Goal: Task Accomplishment & Management: Use online tool/utility

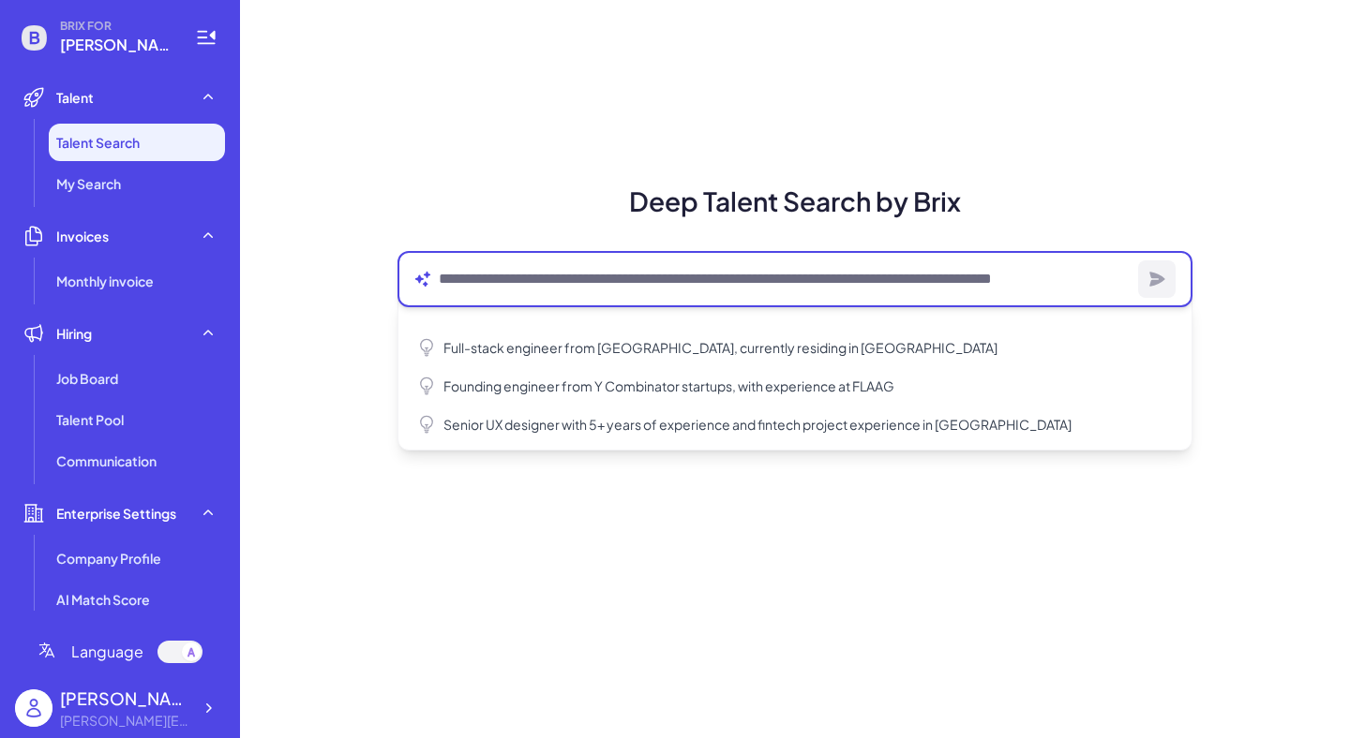
click at [532, 278] on textarea at bounding box center [785, 279] width 692 height 22
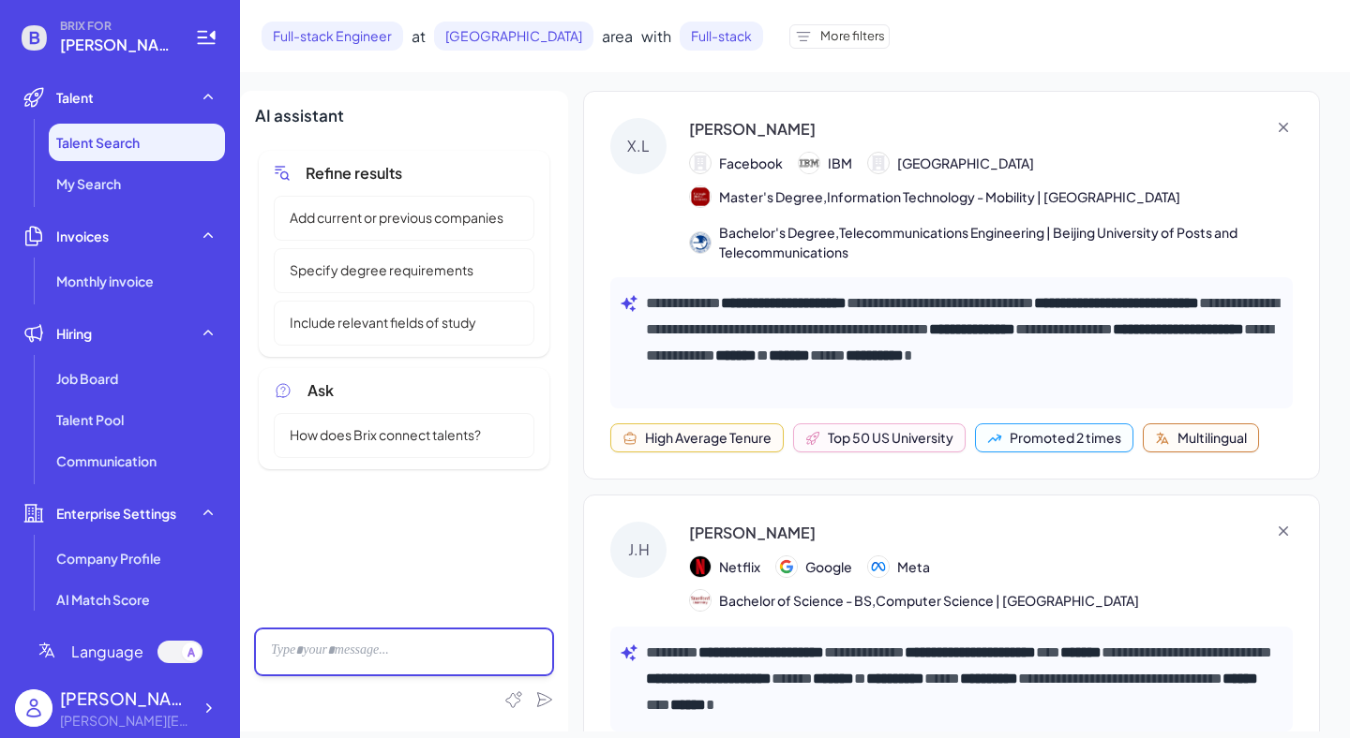
click at [368, 650] on div at bounding box center [404, 652] width 298 height 47
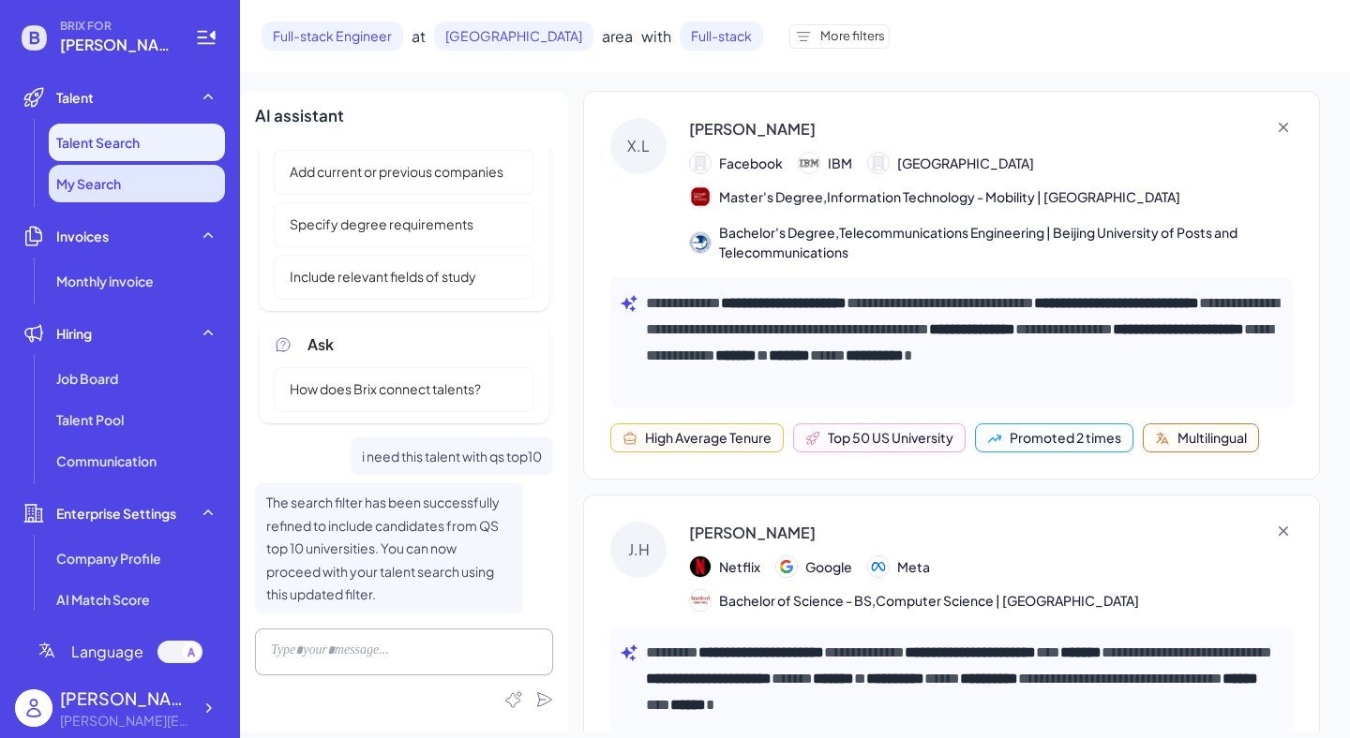
click at [127, 185] on li "My Search" at bounding box center [137, 183] width 176 height 37
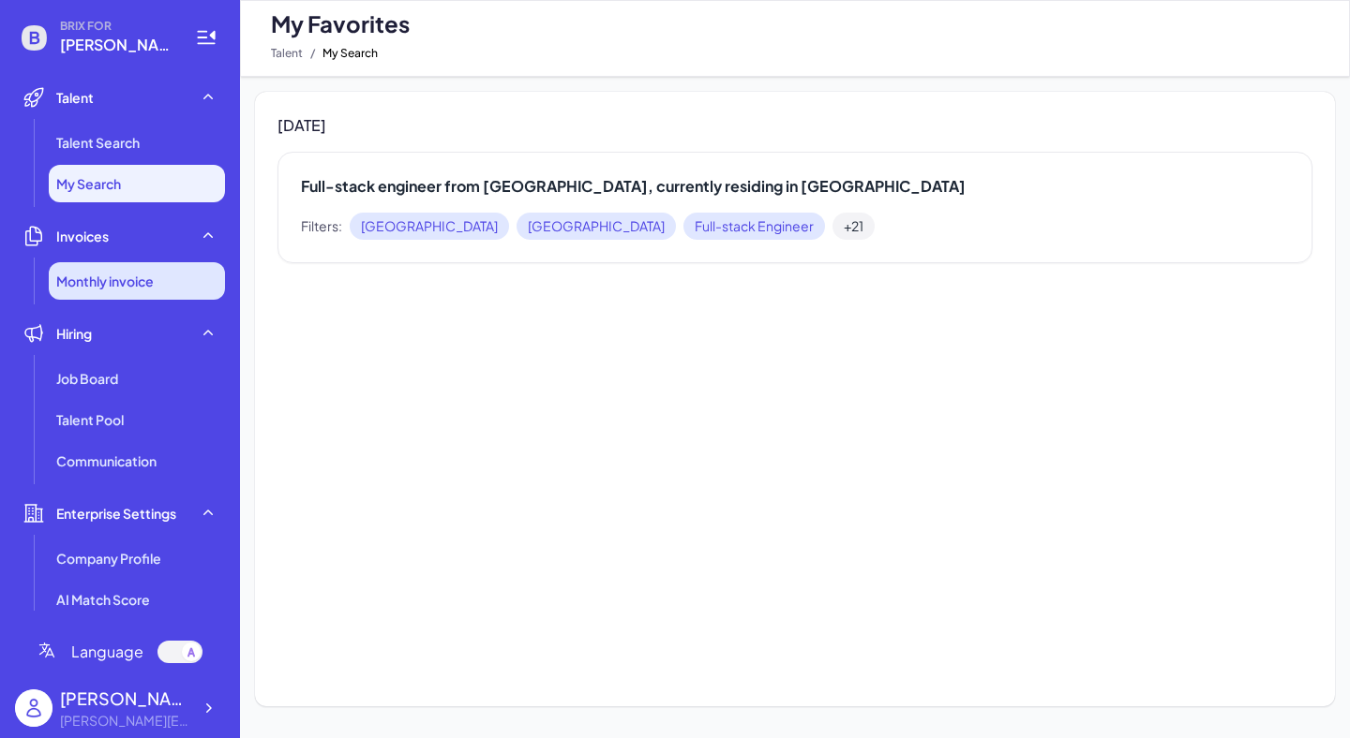
click at [117, 294] on li "Monthly invoice" at bounding box center [137, 280] width 176 height 37
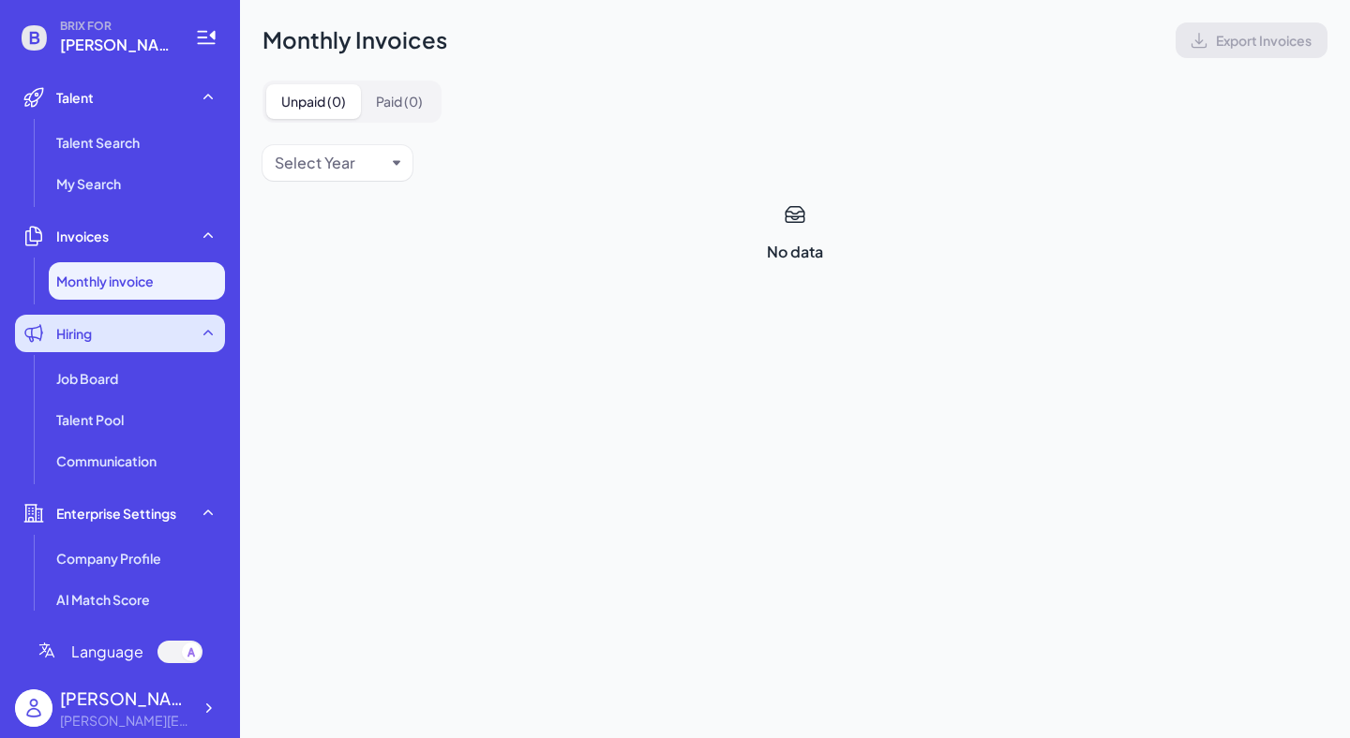
click at [97, 322] on div "Hiring" at bounding box center [120, 333] width 210 height 37
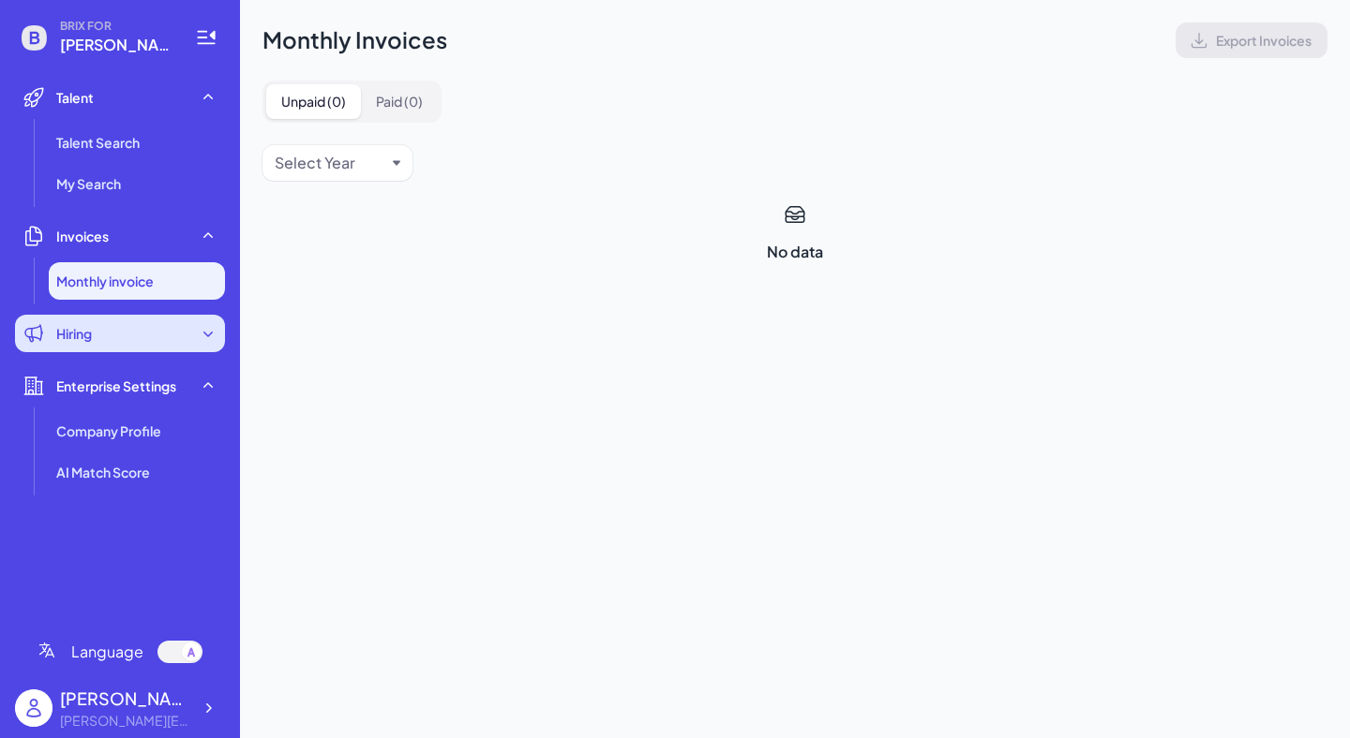
click at [201, 324] on icon at bounding box center [208, 333] width 19 height 19
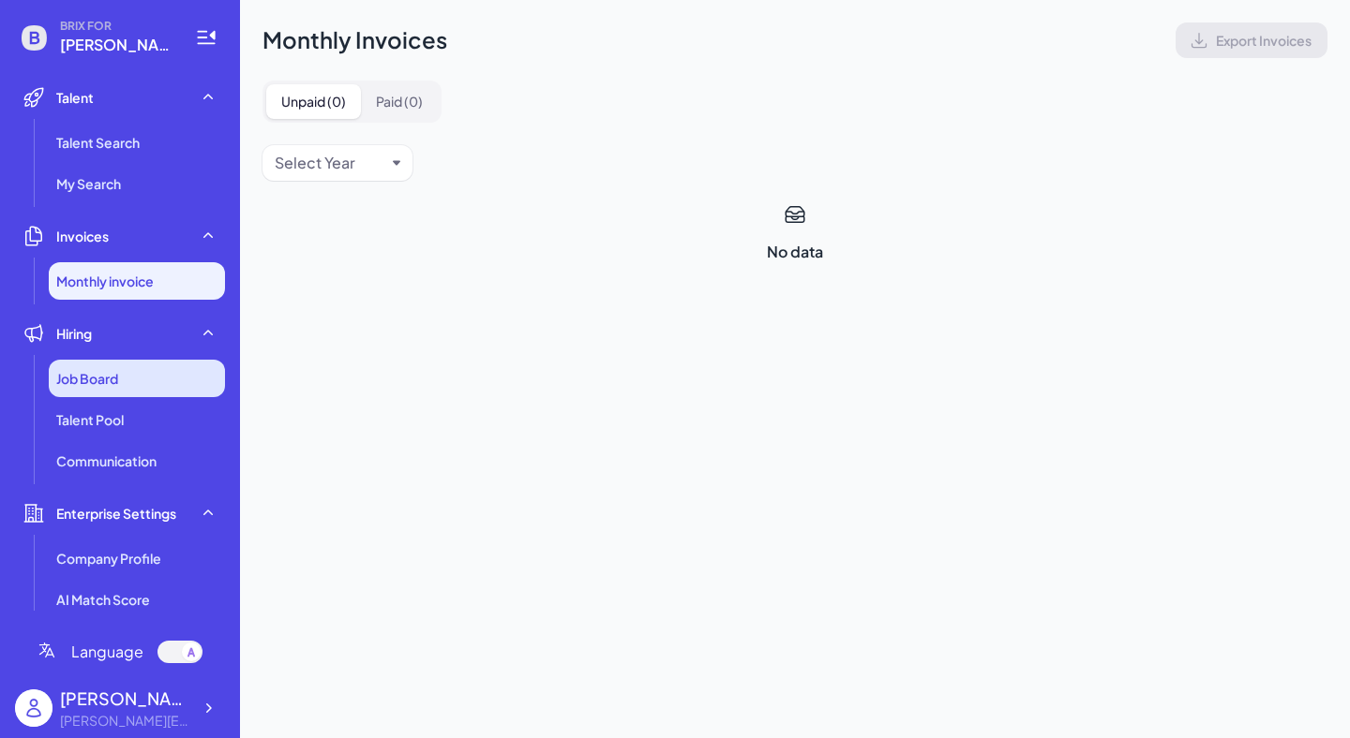
click at [120, 374] on div "Job Board" at bounding box center [137, 378] width 176 height 37
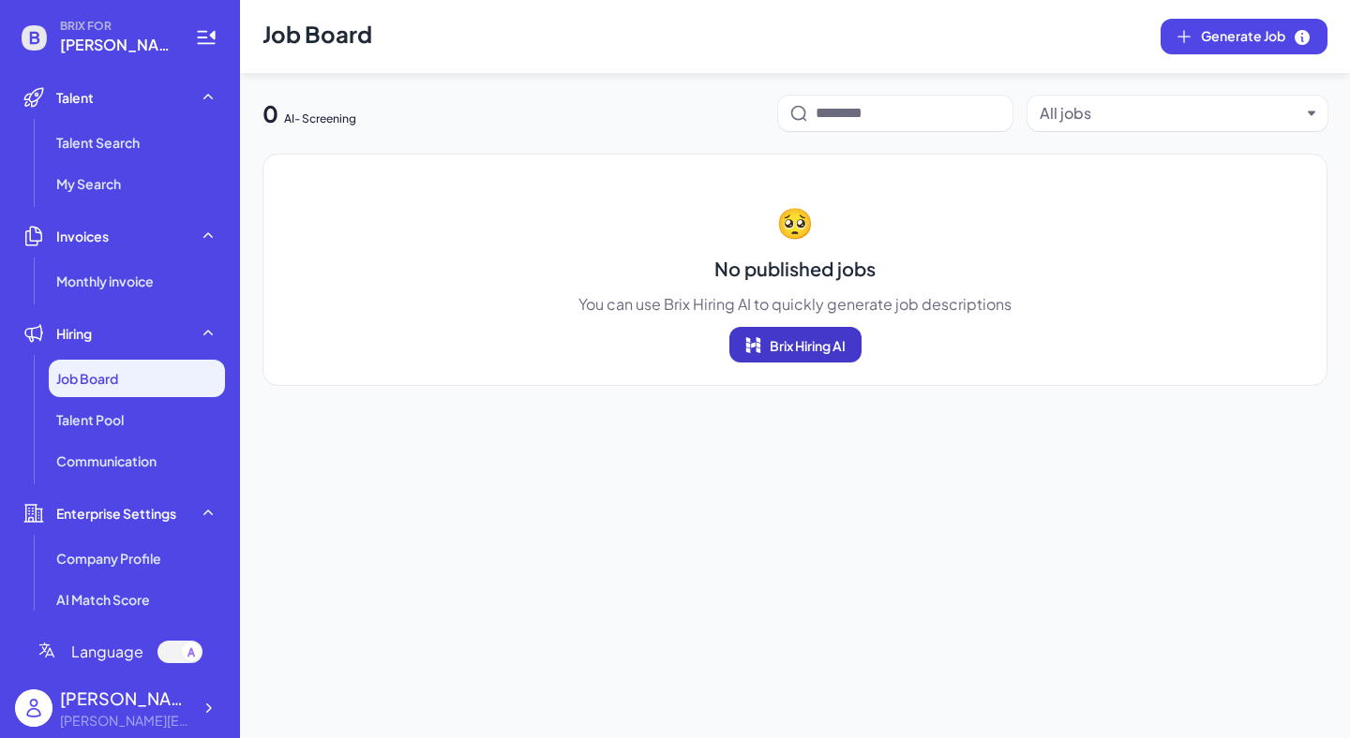
click at [826, 341] on span "Brix Hiring AI" at bounding box center [807, 345] width 76 height 17
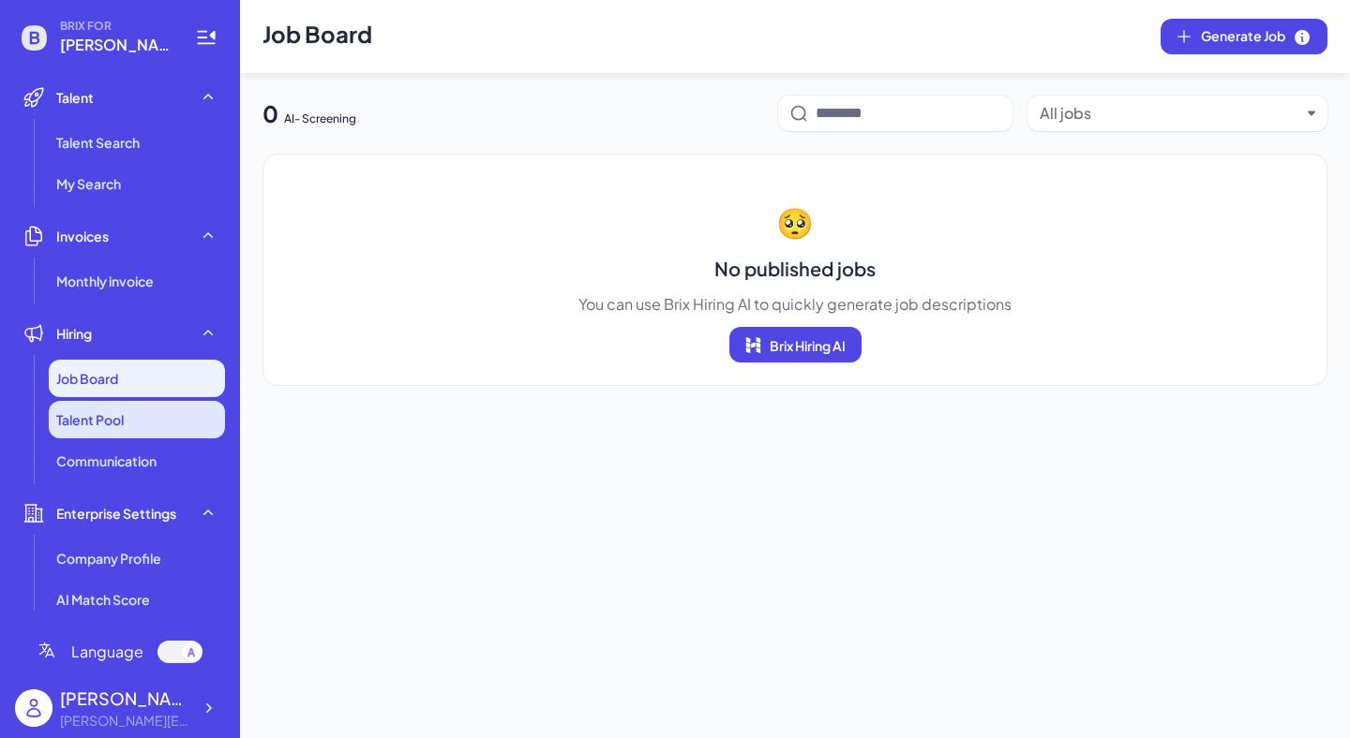
click at [149, 426] on li "Talent Pool" at bounding box center [137, 419] width 176 height 37
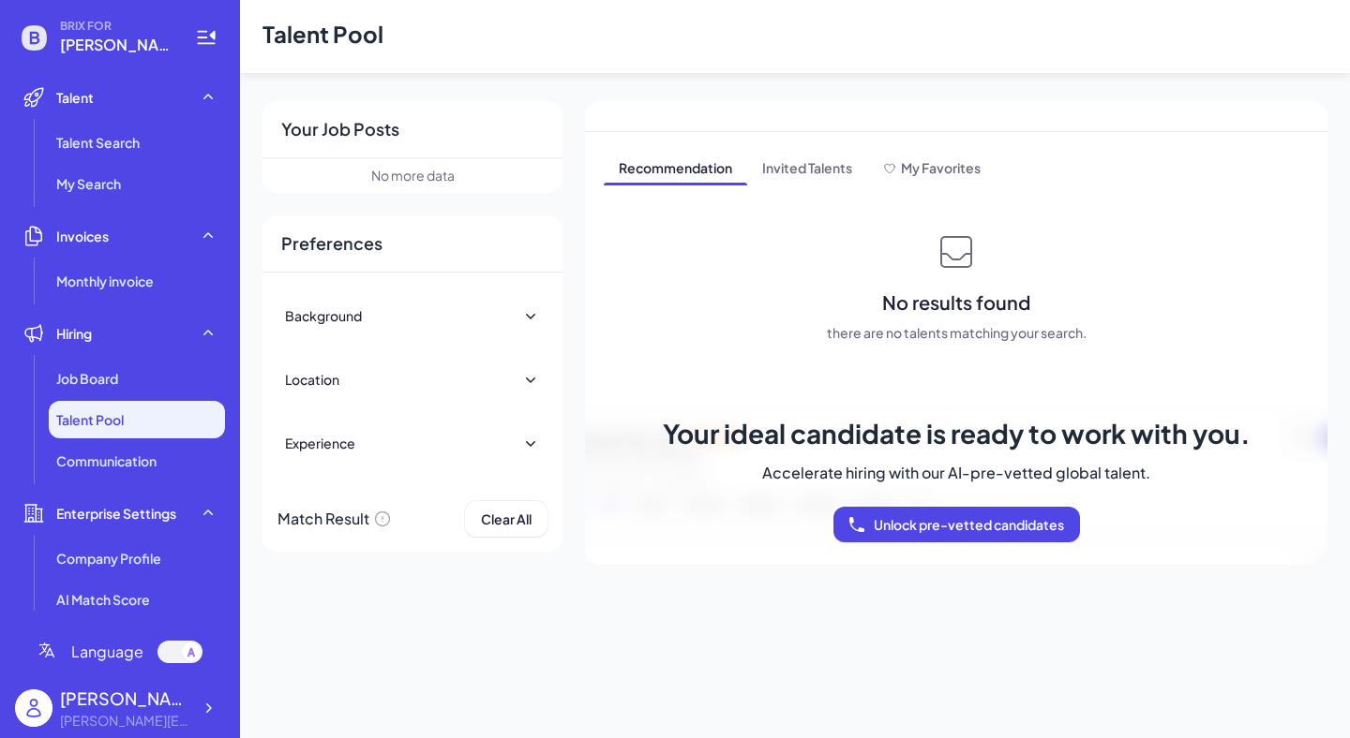
click at [449, 310] on div "Background" at bounding box center [412, 315] width 255 height 41
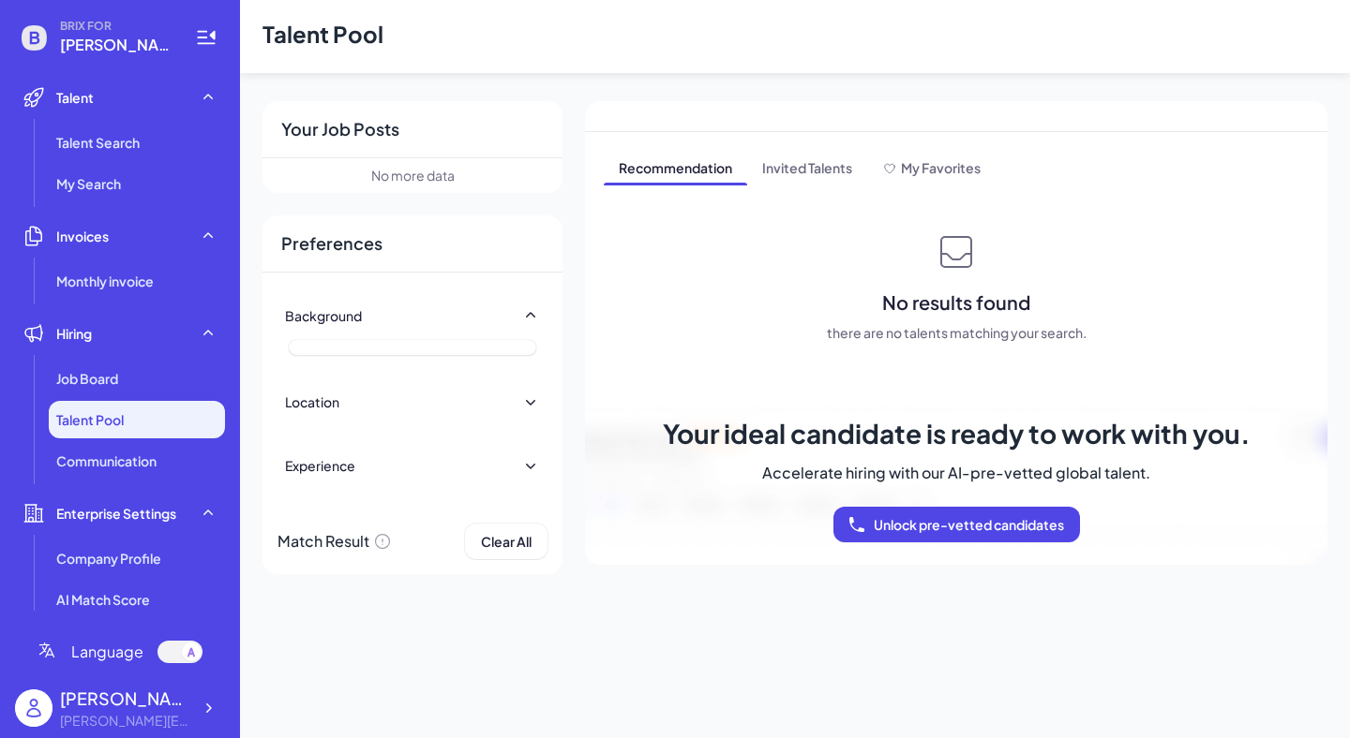
click at [348, 401] on div "Location" at bounding box center [412, 401] width 255 height 41
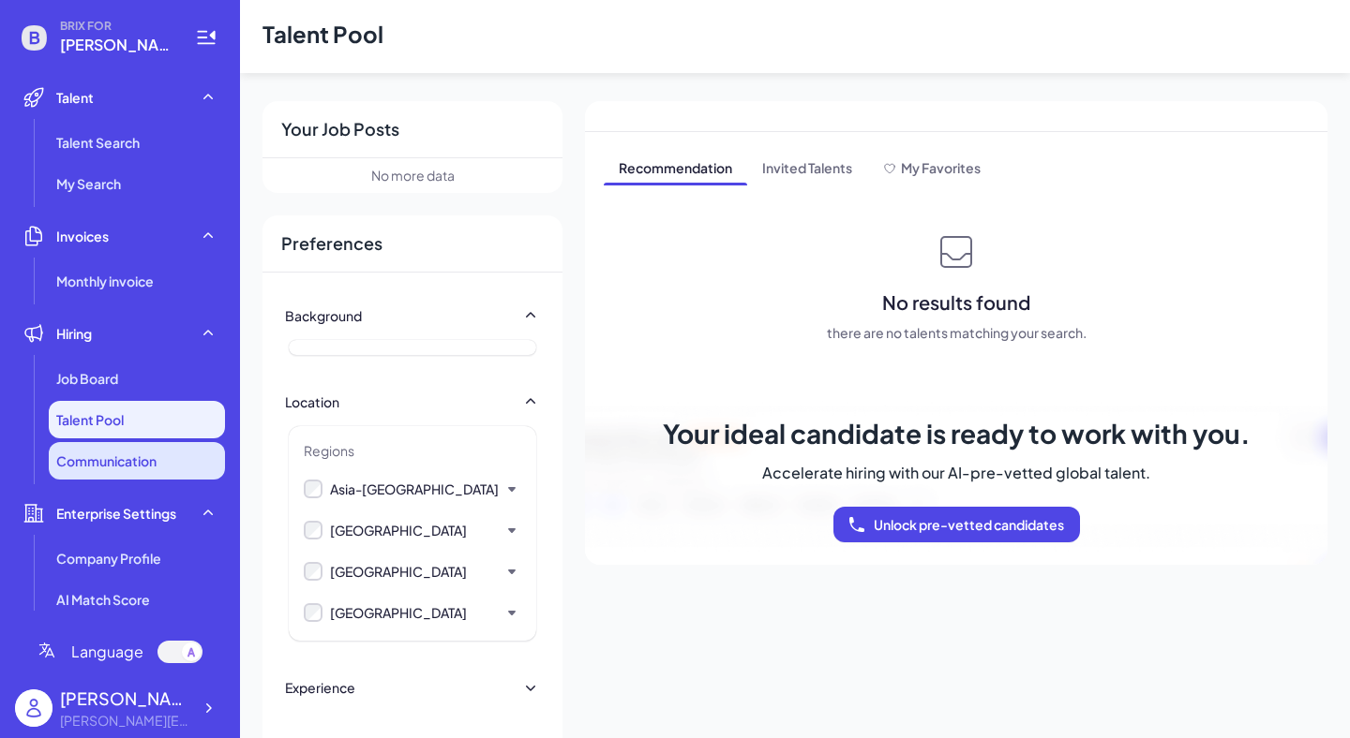
click at [151, 452] on span "Communication" at bounding box center [106, 461] width 100 height 19
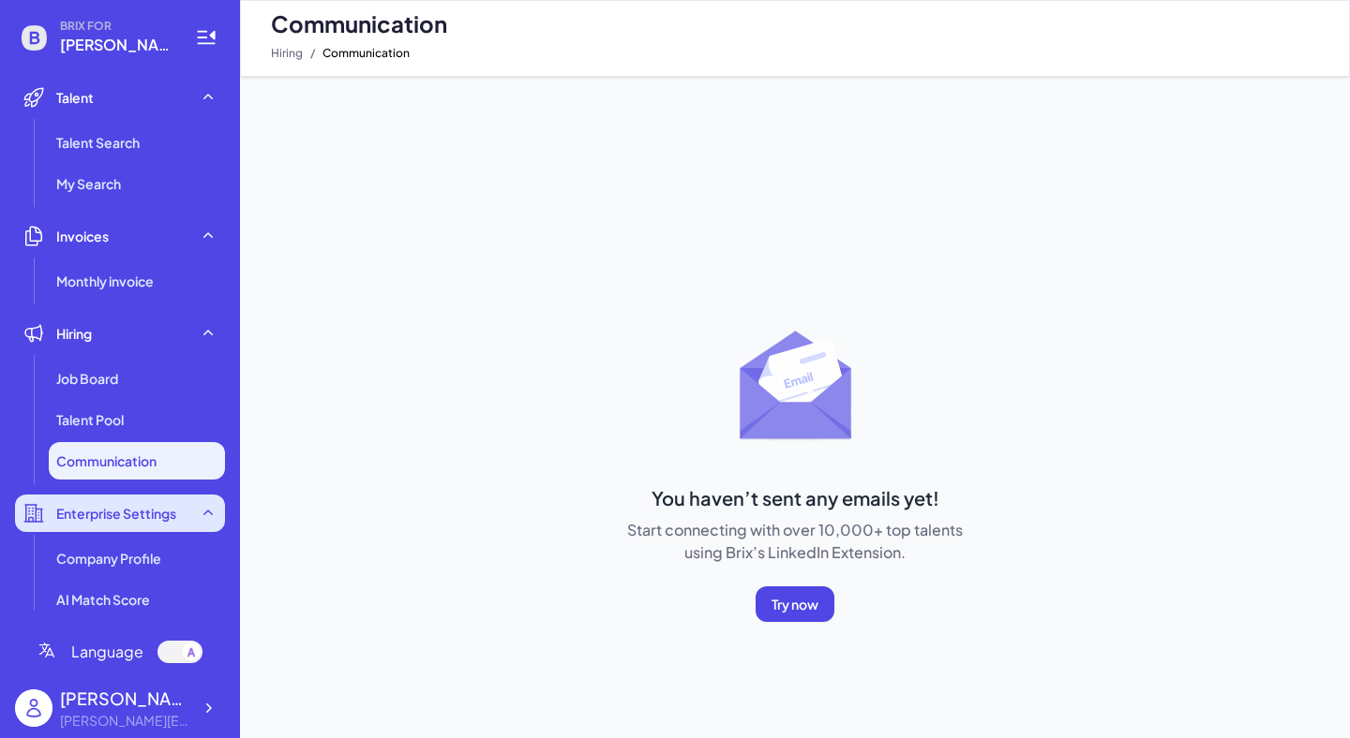
click at [131, 510] on span "Enterprise Settings" at bounding box center [116, 513] width 120 height 19
click at [219, 509] on div "Enterprise Settings" at bounding box center [120, 513] width 210 height 37
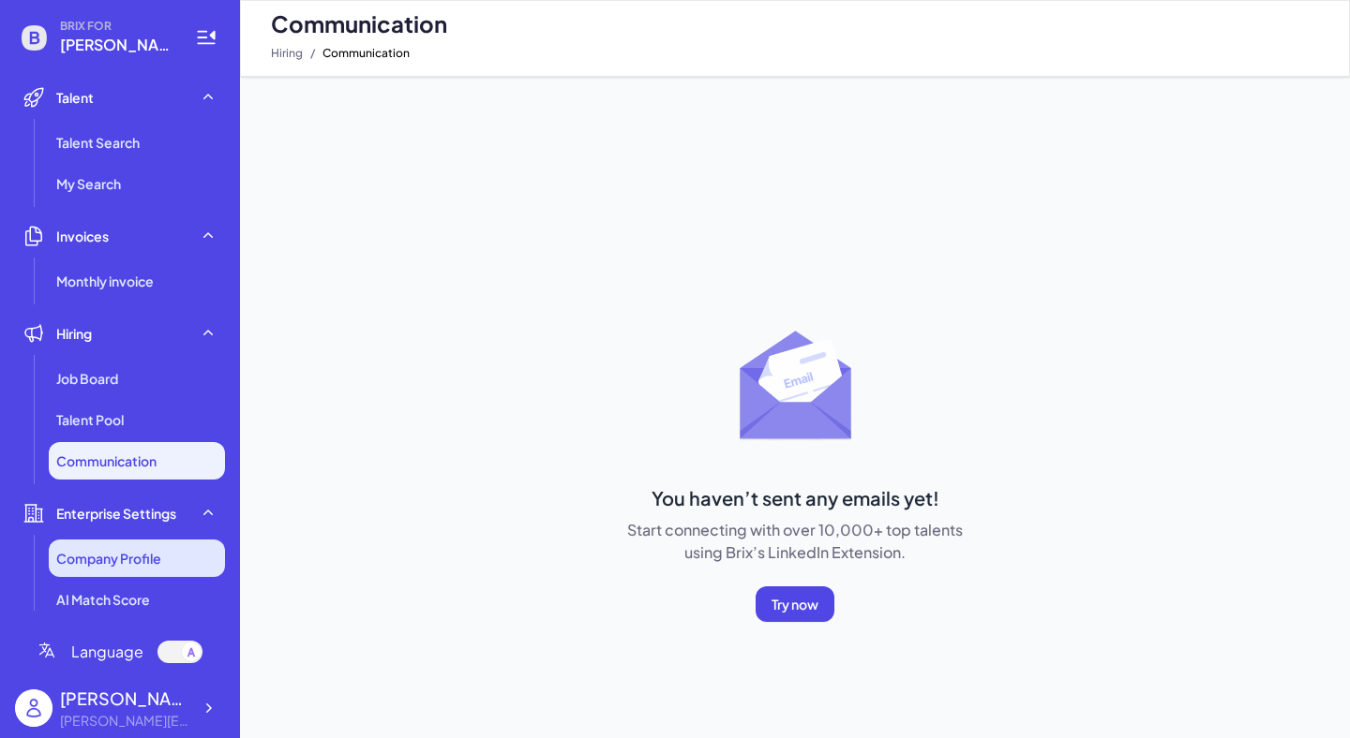
click at [164, 546] on li "Company Profile" at bounding box center [137, 558] width 176 height 37
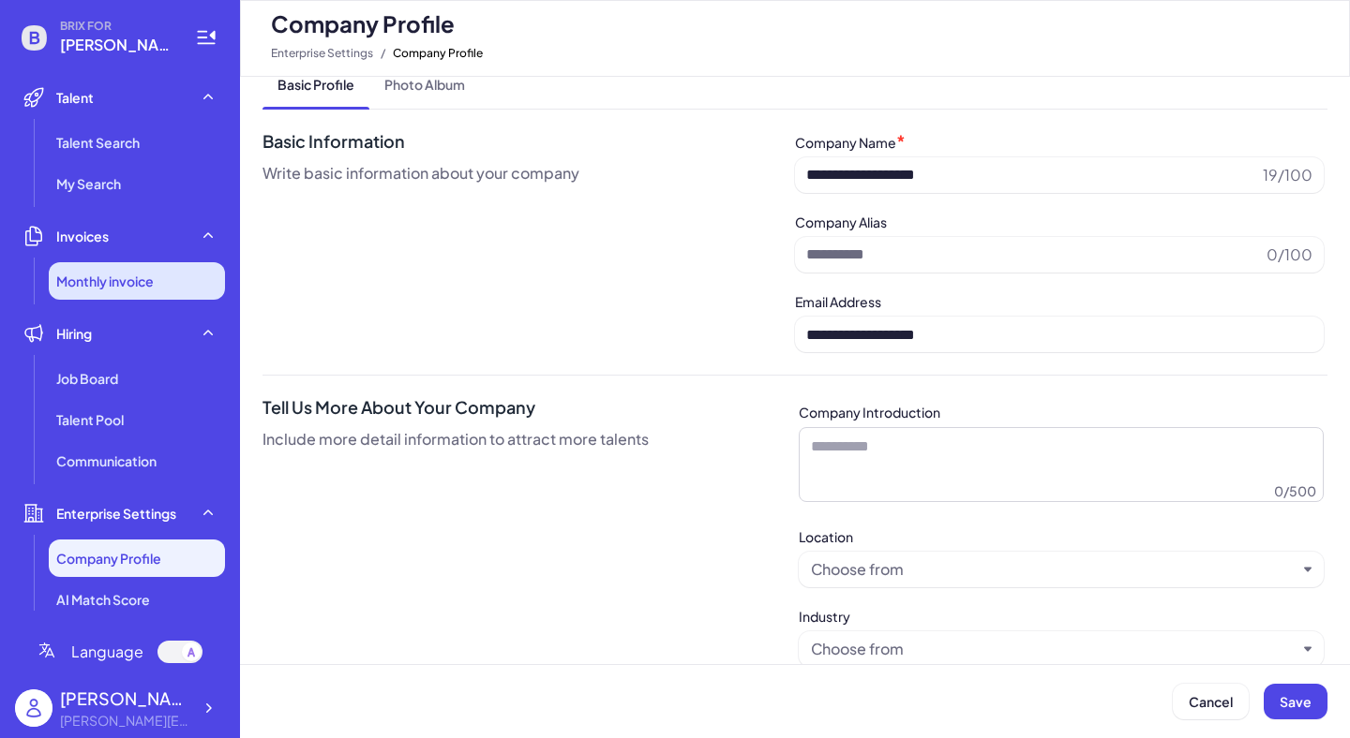
scroll to position [12, 0]
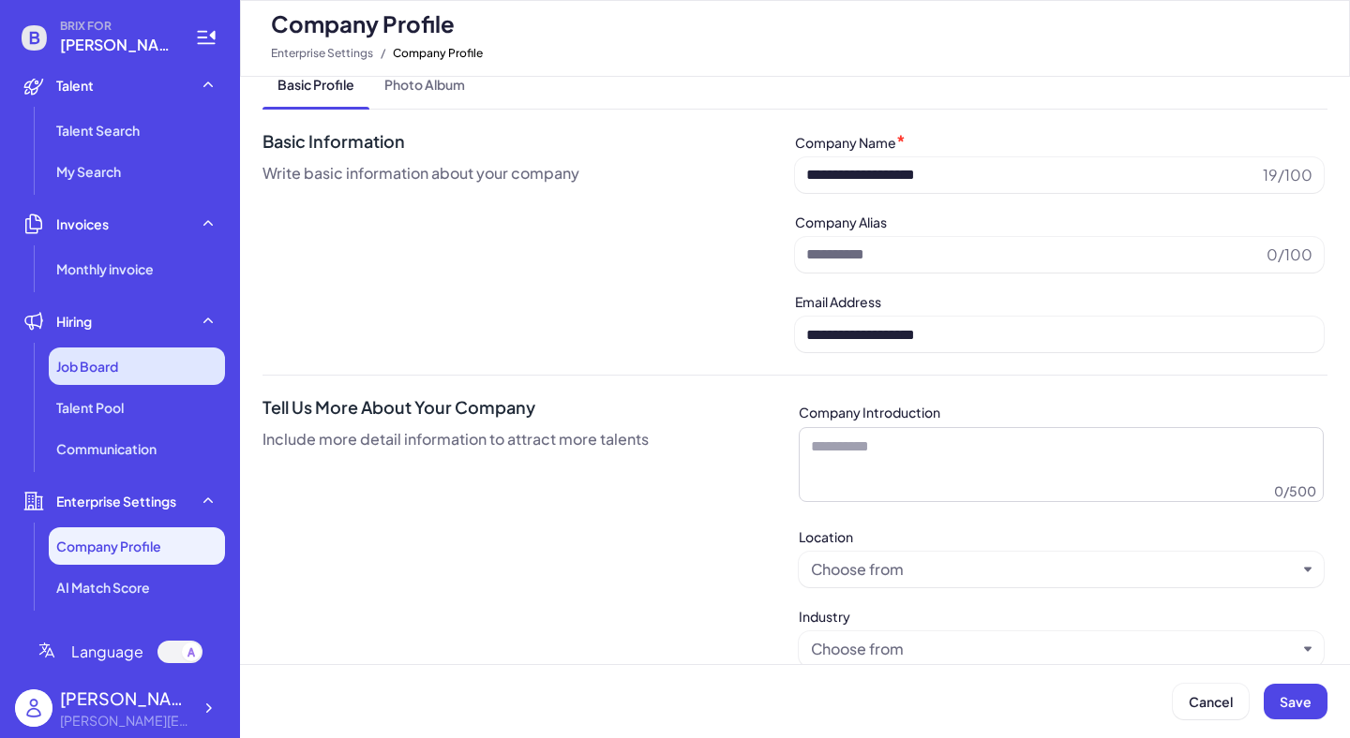
click at [92, 367] on span "Job Board" at bounding box center [87, 366] width 62 height 19
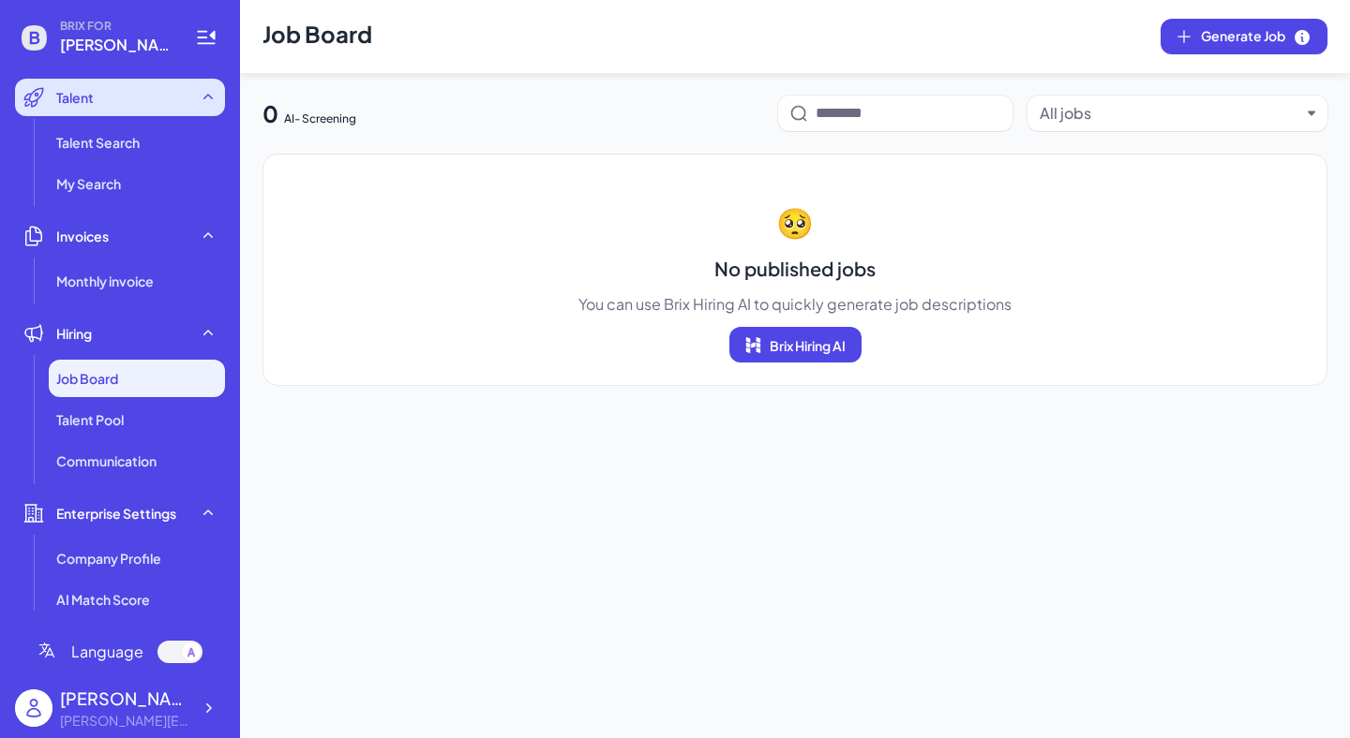
click at [115, 96] on div "Talent" at bounding box center [120, 97] width 210 height 37
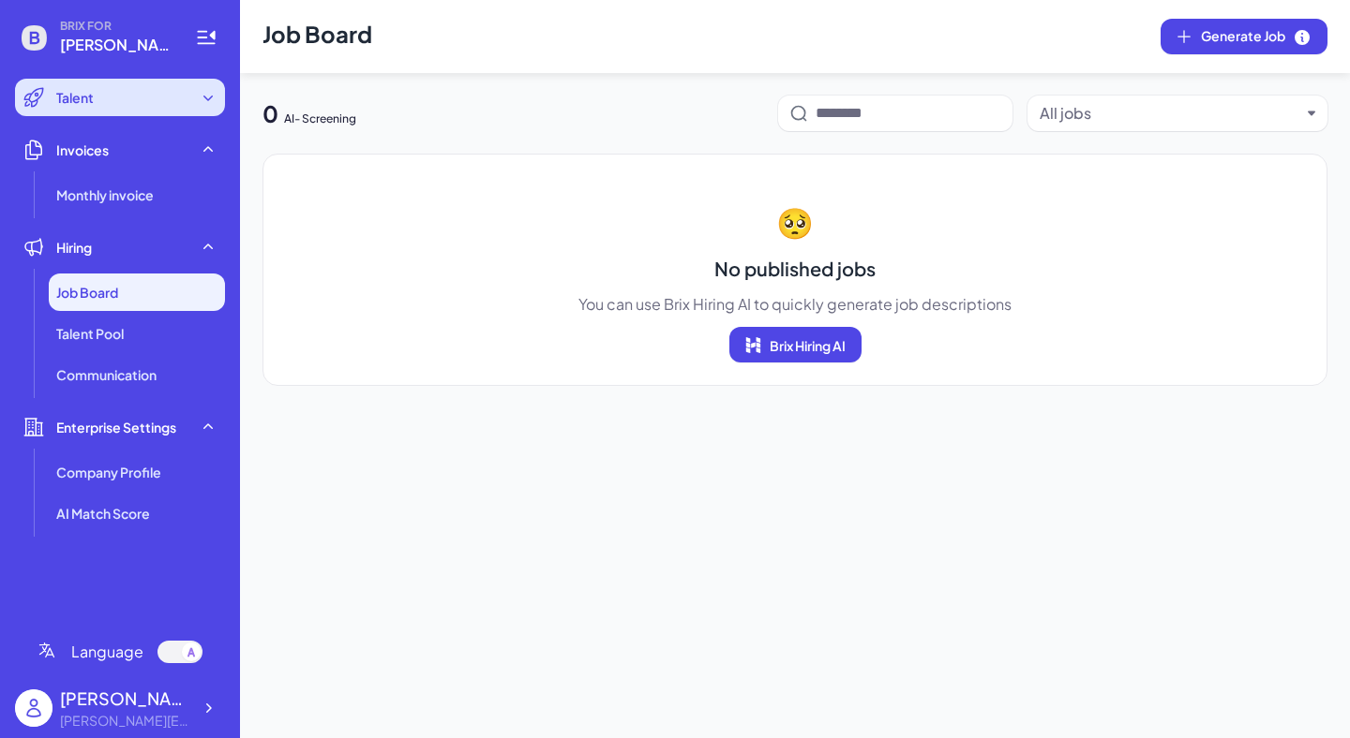
click at [104, 99] on div "Talent" at bounding box center [120, 97] width 210 height 37
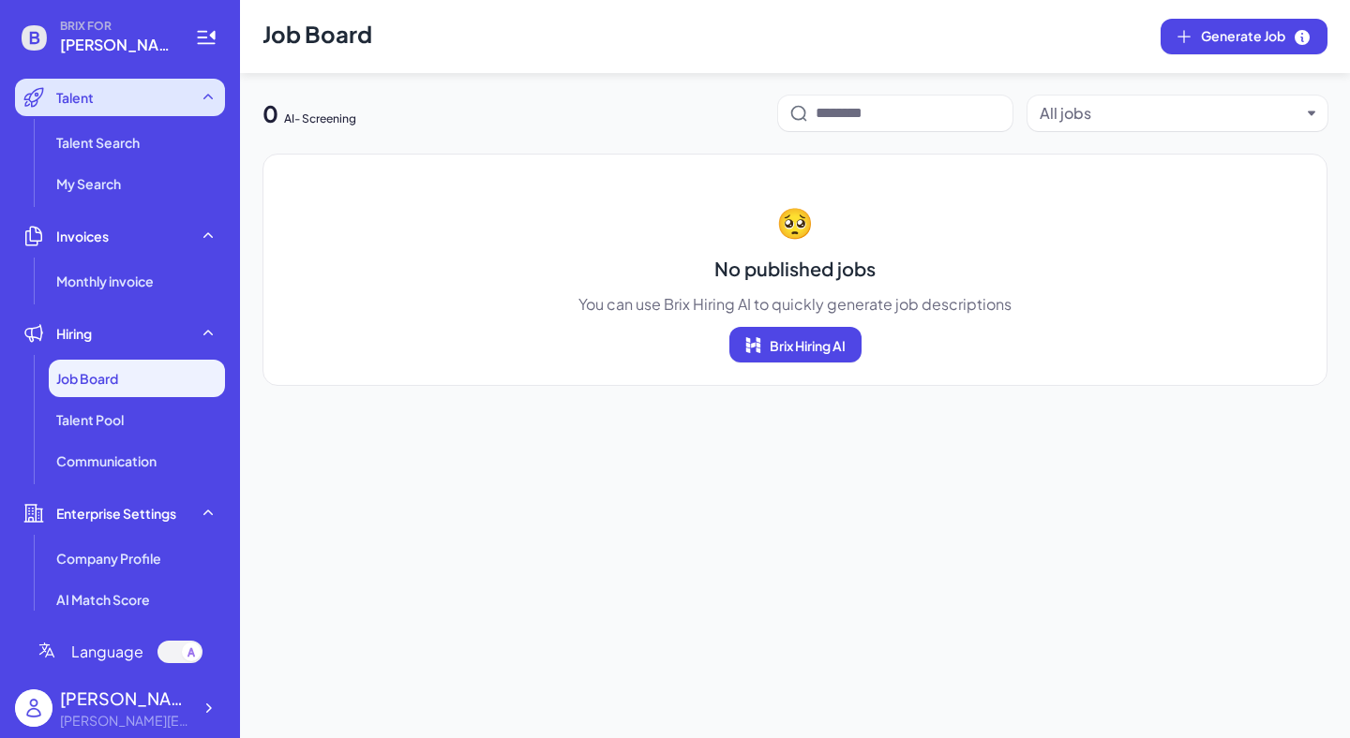
click at [203, 100] on icon at bounding box center [208, 97] width 19 height 19
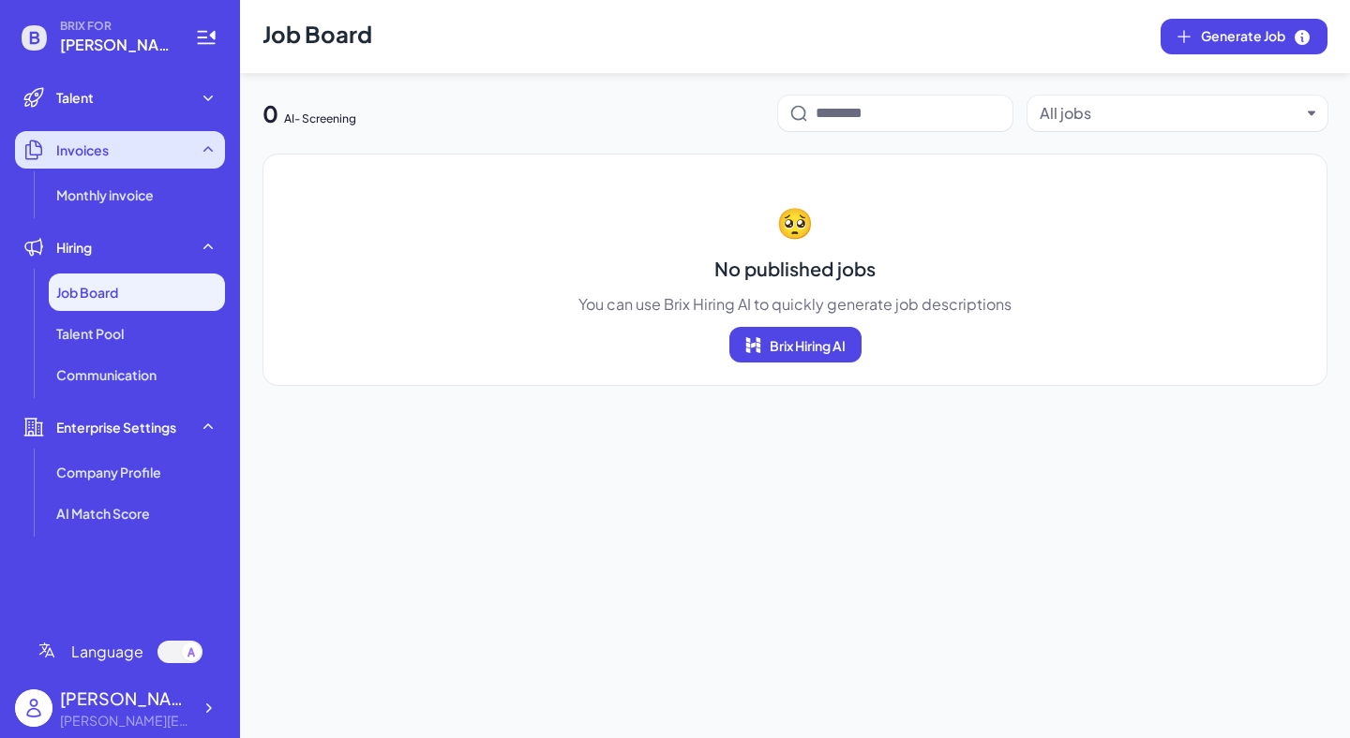
click at [129, 142] on div "Invoices" at bounding box center [120, 149] width 210 height 37
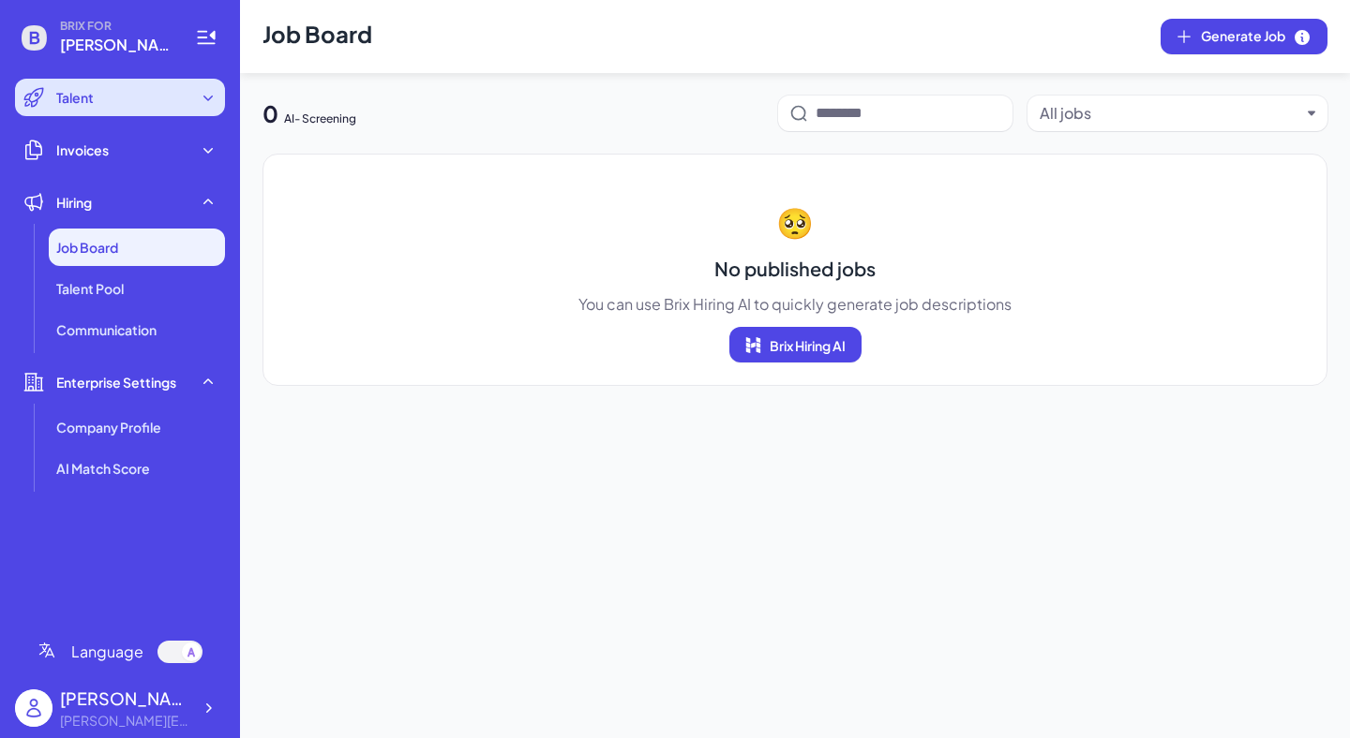
click at [112, 95] on div "Talent" at bounding box center [120, 97] width 210 height 37
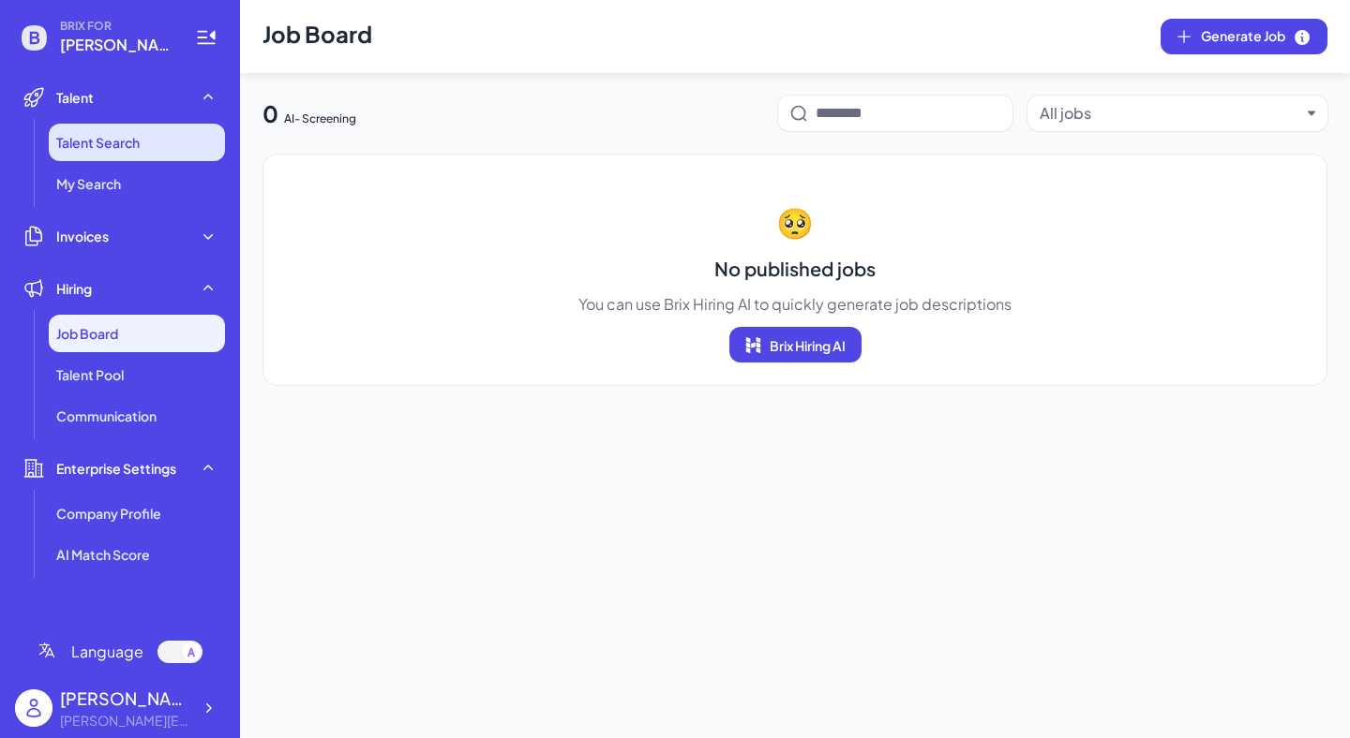
click at [126, 133] on span "Talent Search" at bounding box center [97, 142] width 83 height 19
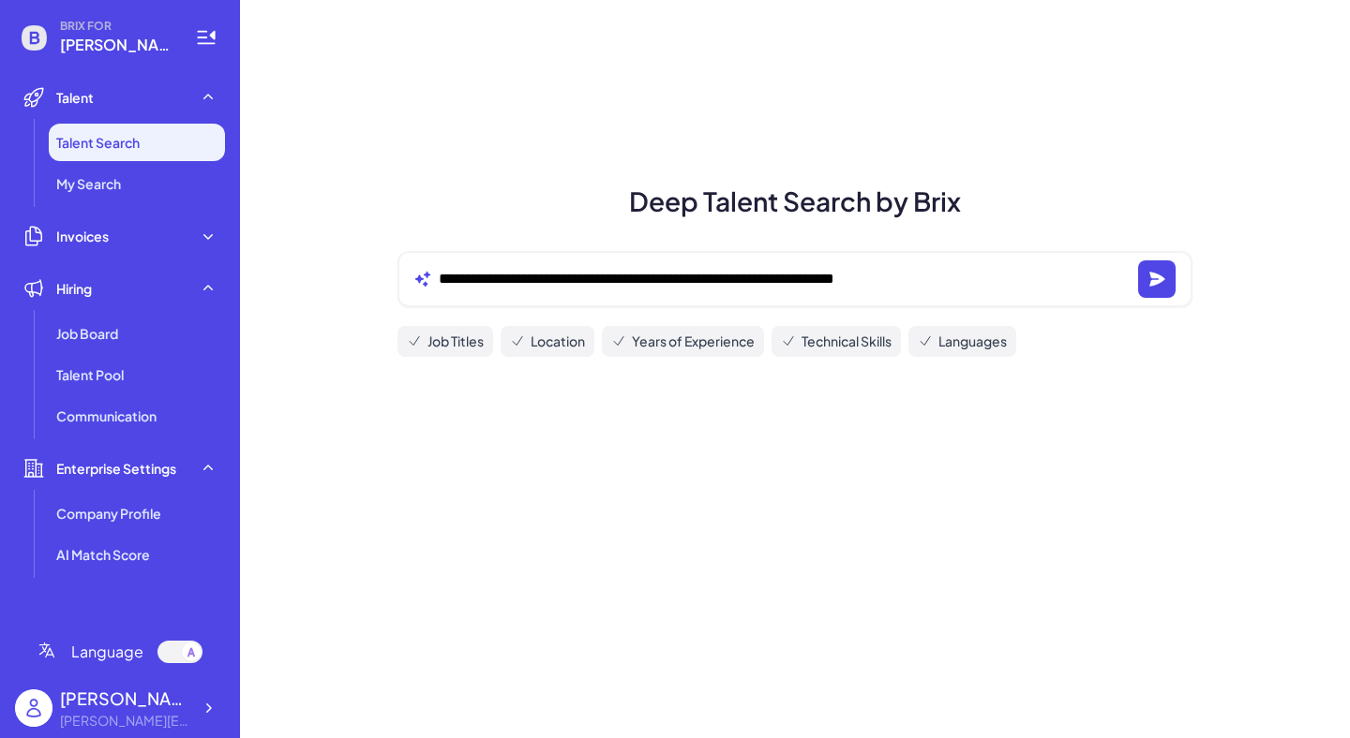
click at [520, 259] on div "**********" at bounding box center [794, 279] width 795 height 56
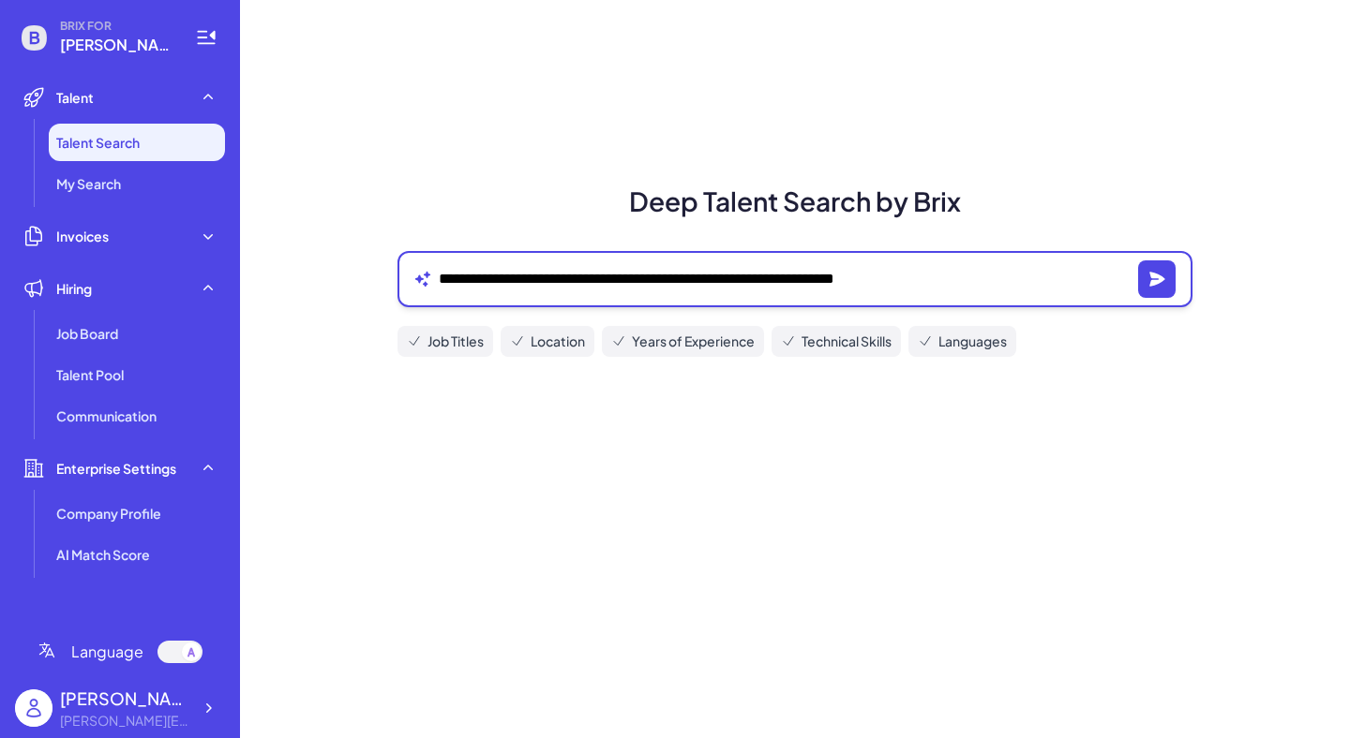
click at [515, 281] on textarea "**********" at bounding box center [785, 279] width 692 height 22
drag, startPoint x: 946, startPoint y: 281, endPoint x: 442, endPoint y: 271, distance: 503.4
click at [441, 273] on textarea "**********" at bounding box center [785, 279] width 692 height 22
type textarea "*"
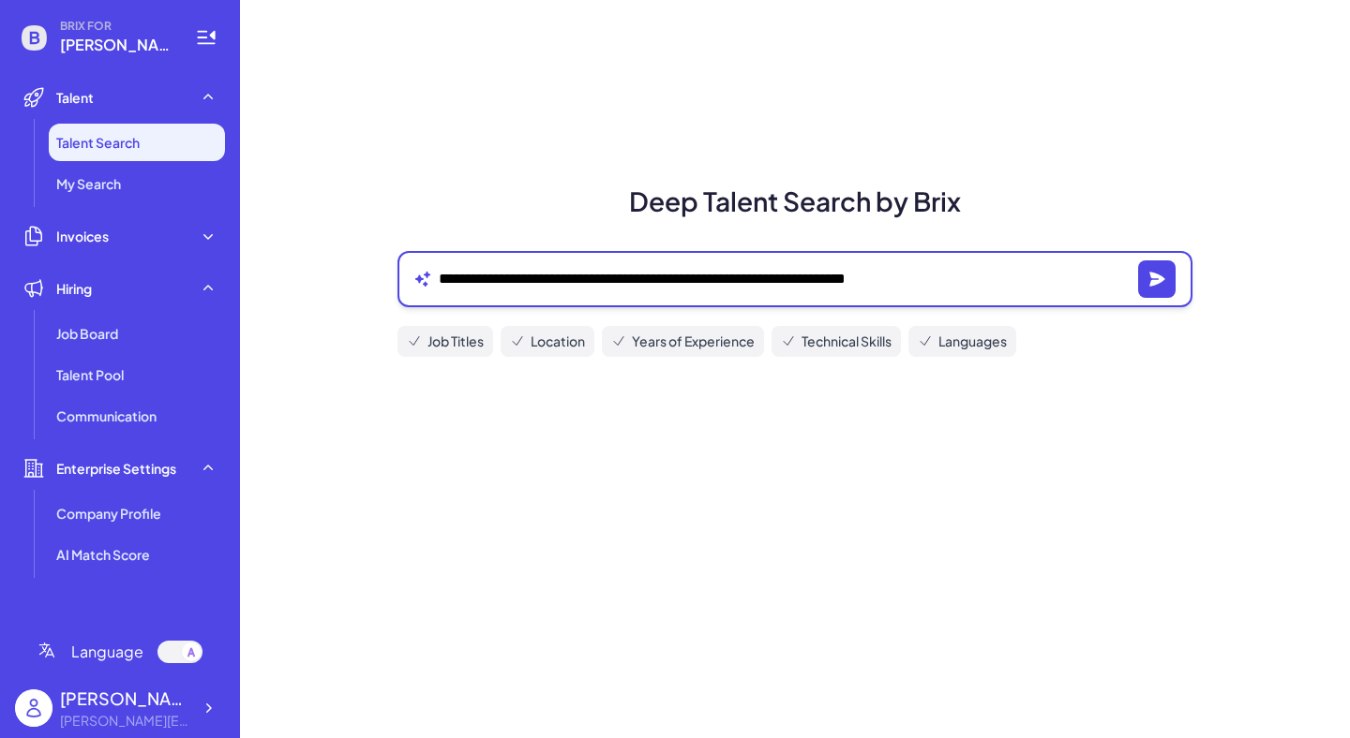
type textarea "**********"
